Goal: Information Seeking & Learning: Learn about a topic

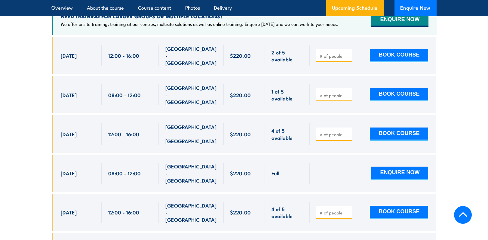
scroll to position [1192, 0]
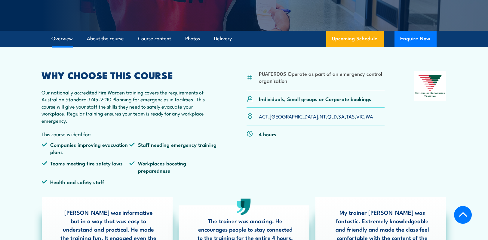
scroll to position [150, 0]
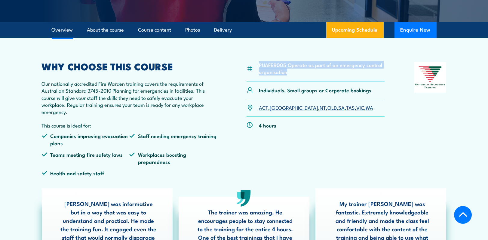
drag, startPoint x: 292, startPoint y: 73, endPoint x: 258, endPoint y: 64, distance: 35.4
click at [259, 64] on li "PUAFER005 Operate as part of an emergency control organisation" at bounding box center [322, 68] width 126 height 14
drag, startPoint x: 258, startPoint y: 64, endPoint x: 263, endPoint y: 67, distance: 5.8
drag, startPoint x: 263, startPoint y: 67, endPoint x: 218, endPoint y: 99, distance: 55.3
click at [218, 99] on div "PUAFER005 Operate as part of an emergency control organisation Individuals, Sma…" at bounding box center [244, 121] width 404 height 119
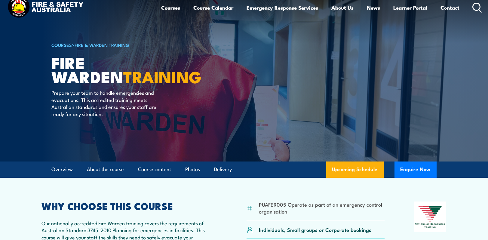
scroll to position [0, 0]
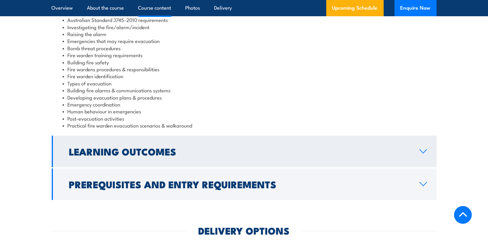
scroll to position [666, 0]
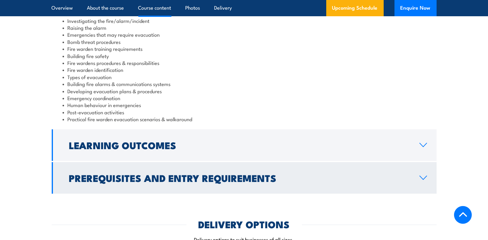
click at [285, 171] on link "Prerequisites and Entry Requirements" at bounding box center [244, 178] width 385 height 32
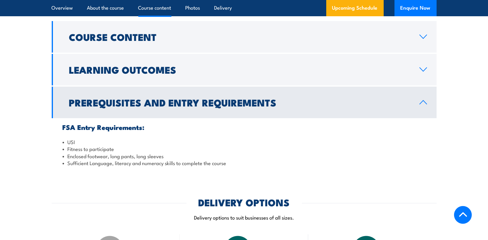
scroll to position [606, 0]
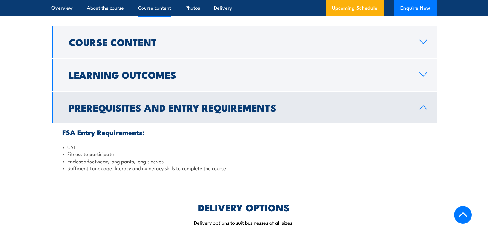
click at [274, 103] on h2 "Prerequisites and Entry Requirements" at bounding box center [239, 107] width 340 height 8
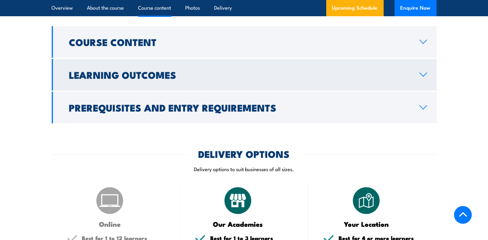
click at [277, 81] on link "Learning Outcomes" at bounding box center [244, 75] width 385 height 32
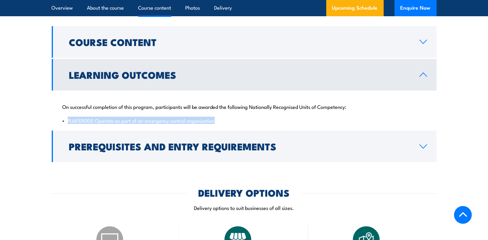
drag, startPoint x: 228, startPoint y: 120, endPoint x: 68, endPoint y: 121, distance: 160.1
click at [68, 121] on li "PUAFER005 Operate as part of an emergency control organisation" at bounding box center [243, 120] width 363 height 7
copy li "PUAFER005 Operate as part of an emergency control organisation"
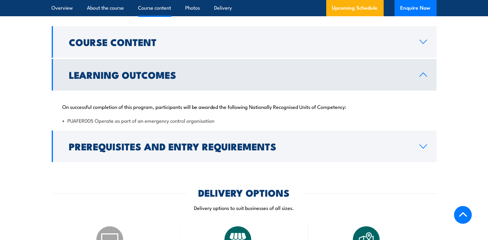
click at [473, 107] on section "Course Content Fire warden legal & regulatory requirements Australian Standard …" at bounding box center [244, 94] width 488 height 136
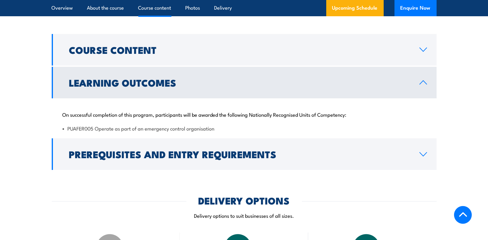
scroll to position [601, 0]
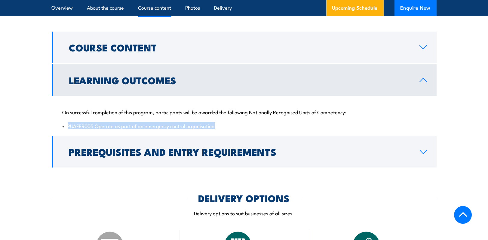
drag, startPoint x: 221, startPoint y: 126, endPoint x: 65, endPoint y: 129, distance: 155.4
click at [65, 129] on div "On successful completion of this program, participants will be awarded the foll…" at bounding box center [244, 115] width 385 height 39
copy li "PUAFER005 Operate as part of an emergency control organisation"
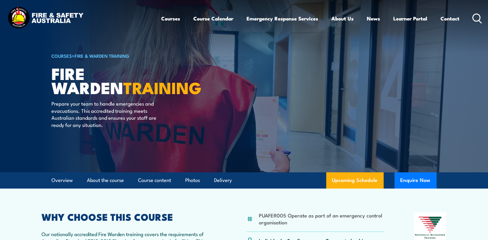
scroll to position [120, 0]
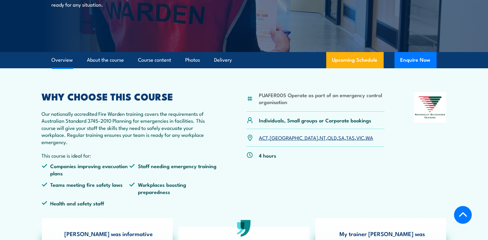
click at [279, 138] on link "[GEOGRAPHIC_DATA]" at bounding box center [294, 137] width 48 height 7
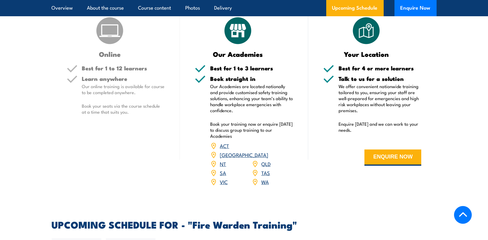
scroll to position [1026, 0]
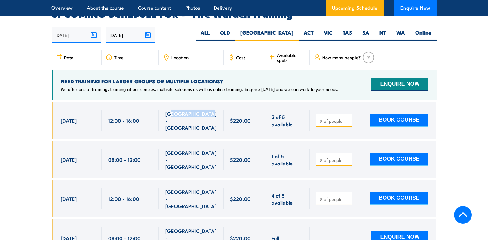
drag, startPoint x: 172, startPoint y: 109, endPoint x: 213, endPoint y: 112, distance: 41.3
click at [213, 112] on div "[GEOGRAPHIC_DATA] - [GEOGRAPHIC_DATA]" at bounding box center [191, 120] width 52 height 21
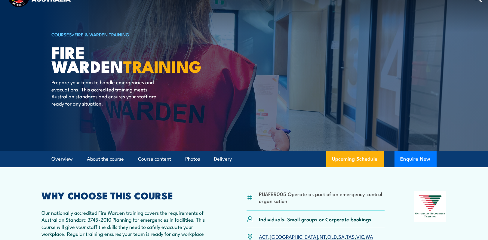
scroll to position [0, 0]
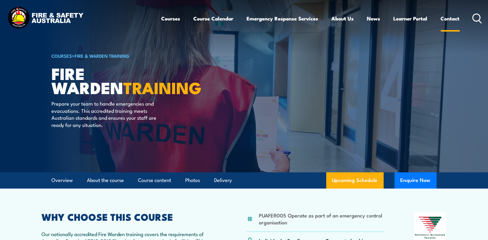
click at [455, 20] on link "Contact" at bounding box center [449, 19] width 19 height 16
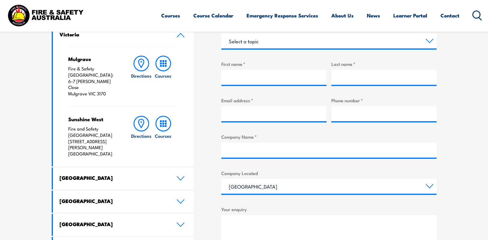
scroll to position [240, 0]
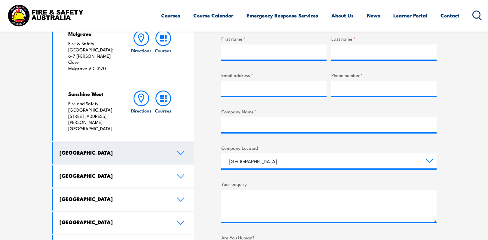
click at [131, 142] on link "New South Wales" at bounding box center [123, 153] width 141 height 22
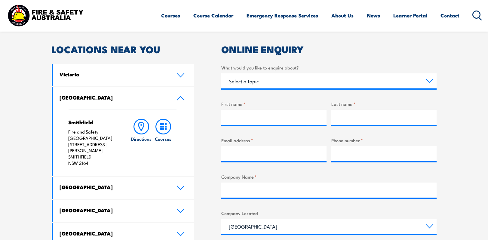
scroll to position [168, 0]
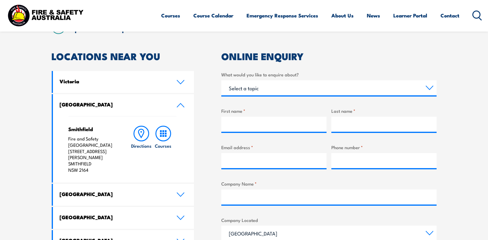
click at [170, 108] on link "New South Wales" at bounding box center [123, 105] width 141 height 22
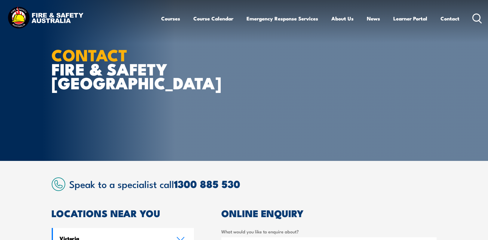
scroll to position [0, 0]
